Goal: Check status: Check status

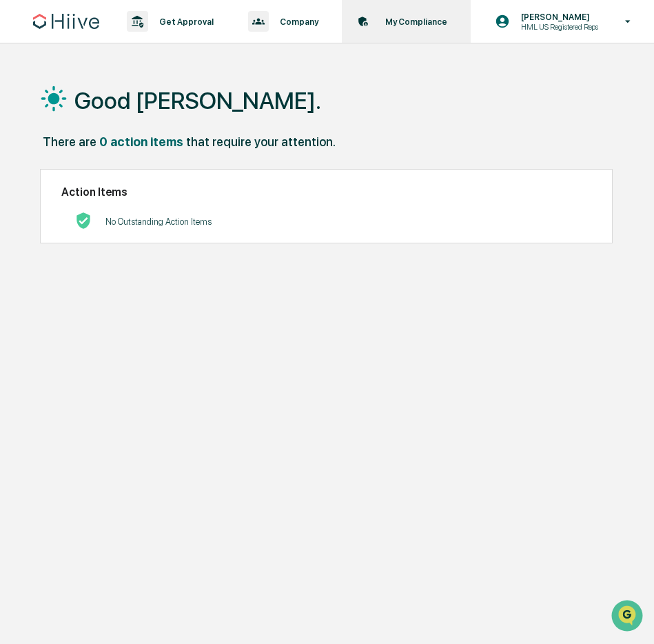
click at [428, 41] on div "My Compliance Data, Deadlines & Settings" at bounding box center [404, 21] width 115 height 43
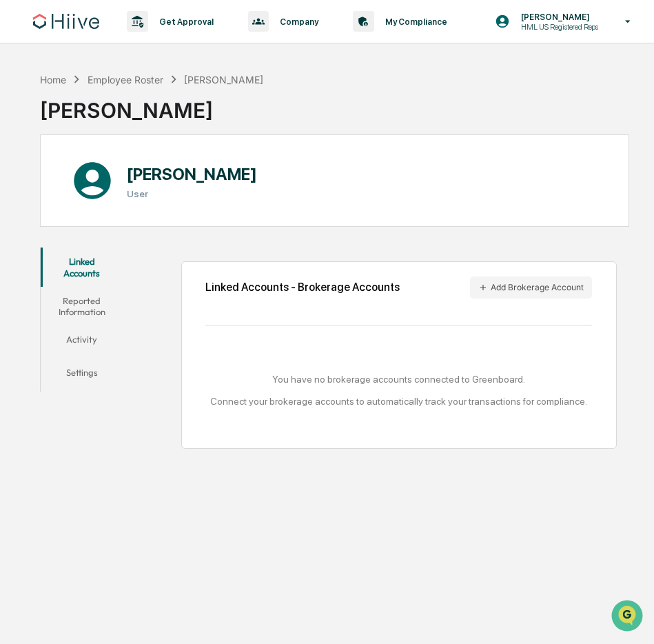
click at [97, 312] on button "Reported Information" at bounding box center [82, 306] width 82 height 39
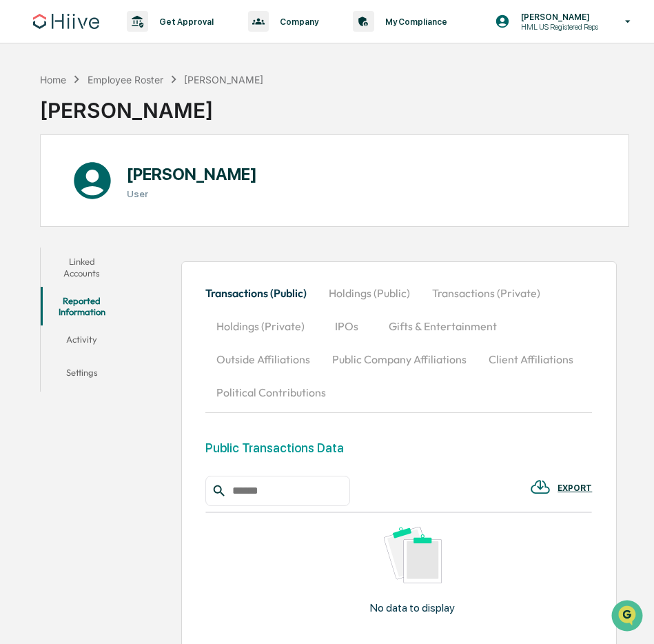
click at [93, 344] on button "Activity" at bounding box center [82, 341] width 82 height 33
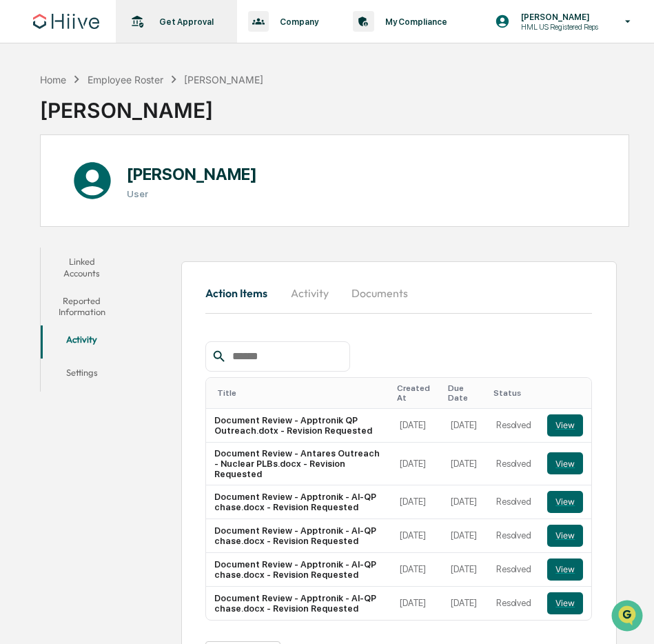
click at [156, 27] on p "Get Approval" at bounding box center [184, 22] width 72 height 10
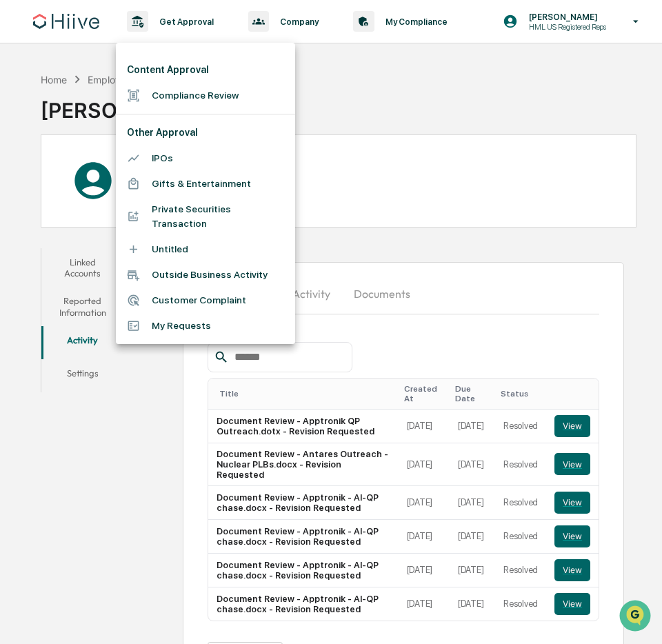
click at [433, 169] on div at bounding box center [331, 322] width 662 height 644
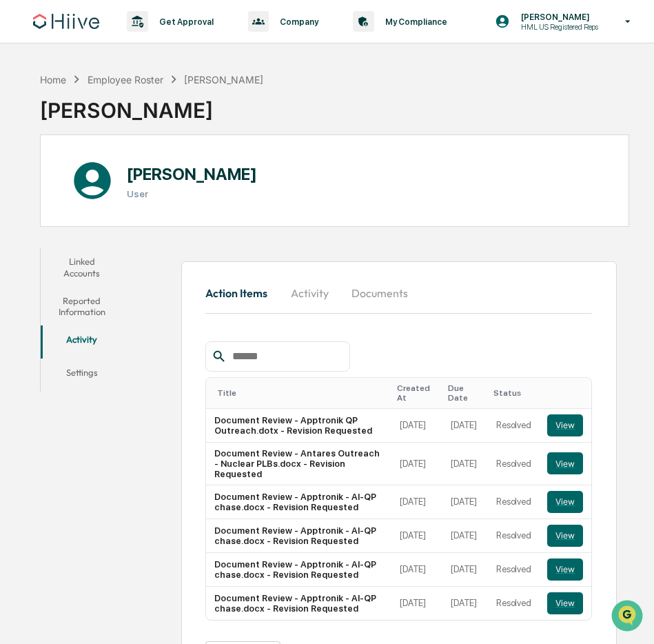
click at [331, 160] on div "[PERSON_NAME] User" at bounding box center [334, 180] width 588 height 92
